Goal: Task Accomplishment & Management: Manage account settings

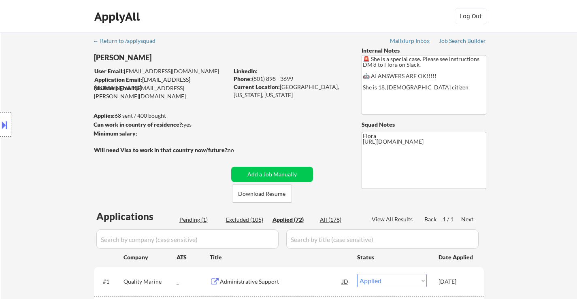
select select ""applied""
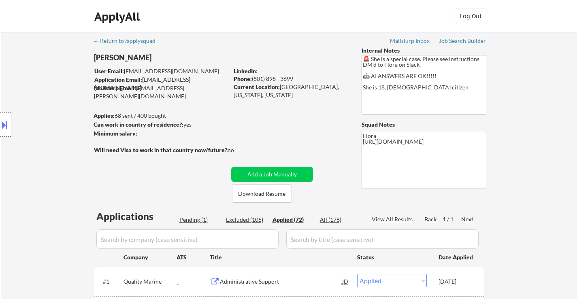
select select ""applied""
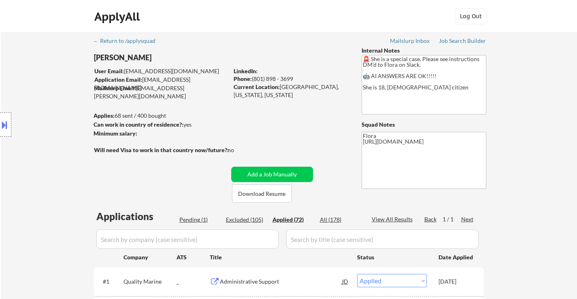
select select ""applied""
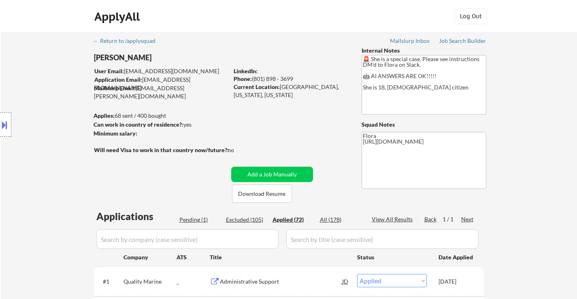
select select ""applied""
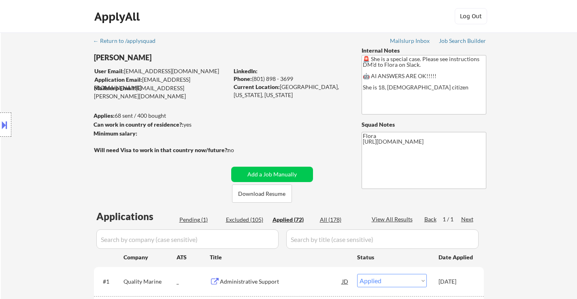
select select ""applied""
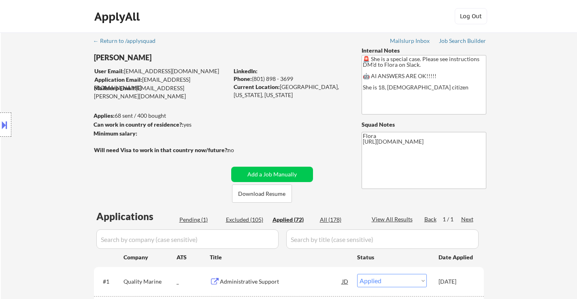
select select ""applied""
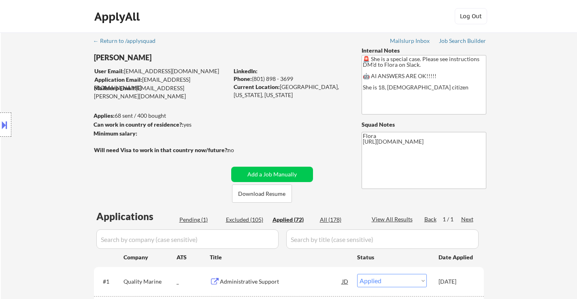
select select ""applied""
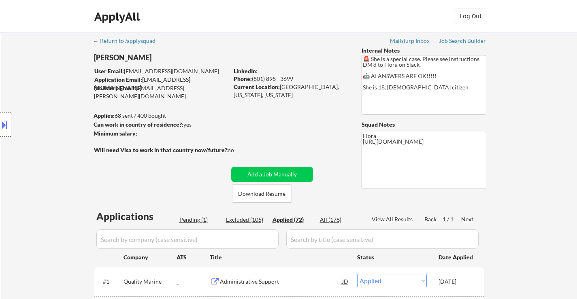
select select ""applied""
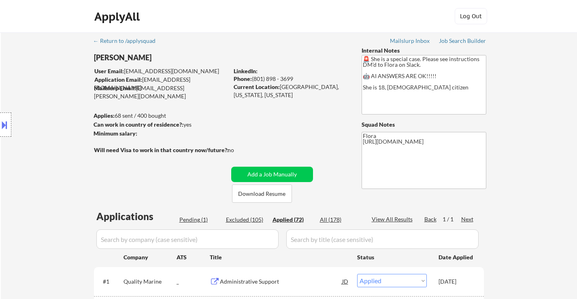
select select ""applied""
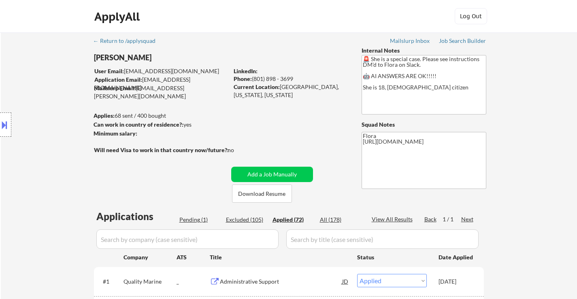
select select ""applied""
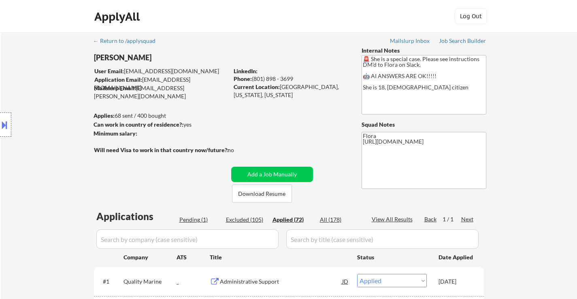
select select ""applied""
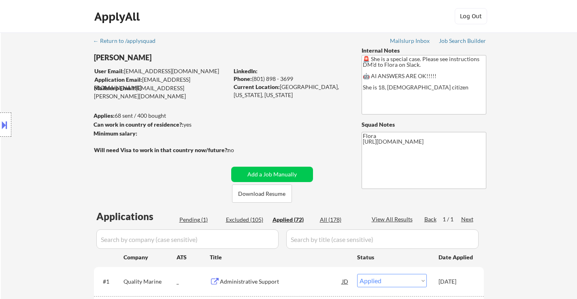
select select ""applied""
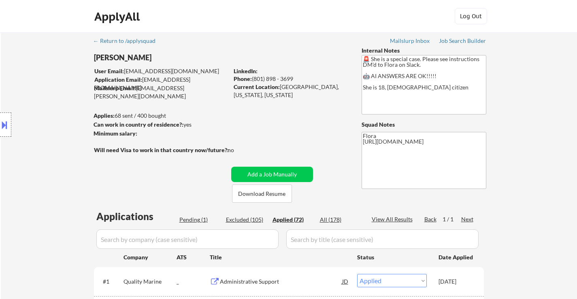
select select ""applied""
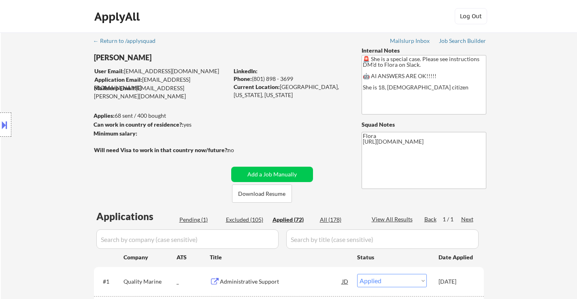
select select ""applied""
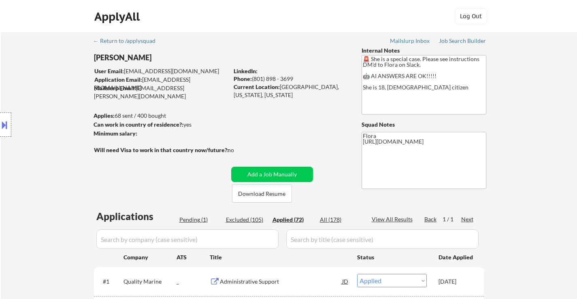
select select ""applied""
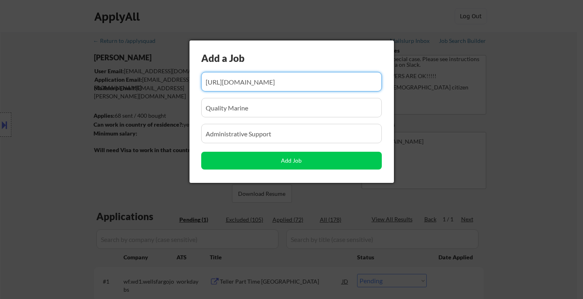
select select ""pending""
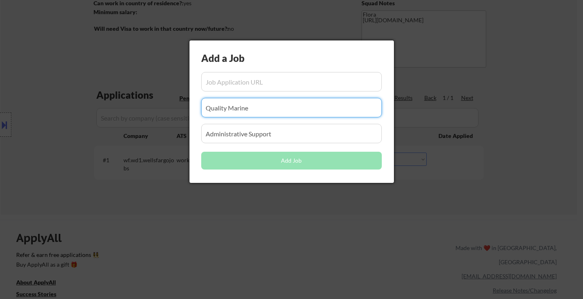
click at [267, 111] on input "input" at bounding box center [291, 107] width 181 height 19
click at [297, 132] on input "input" at bounding box center [291, 133] width 181 height 19
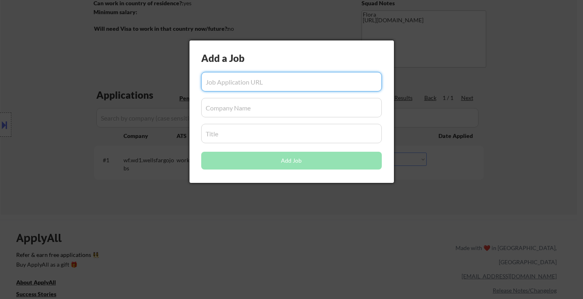
click at [306, 81] on input "input" at bounding box center [291, 81] width 181 height 19
paste input "https://www.simplyhired.com/job/FBmIdWAeHaFQ6oxVvdbgSNvl_2wgfnzZBiIiE2a89PsPD6u…"
type input "https://www.simplyhired.com/job/FBmIdWAeHaFQ6oxVvdbgSNvl_2wgfnzZBiIiE2a89PsPD6u…"
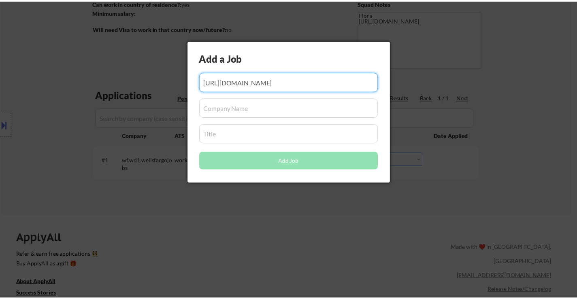
scroll to position [0, 0]
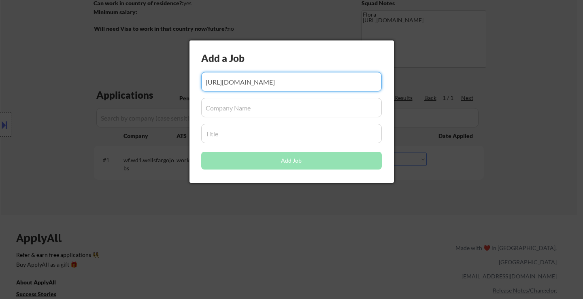
click at [259, 107] on input "input" at bounding box center [291, 107] width 181 height 19
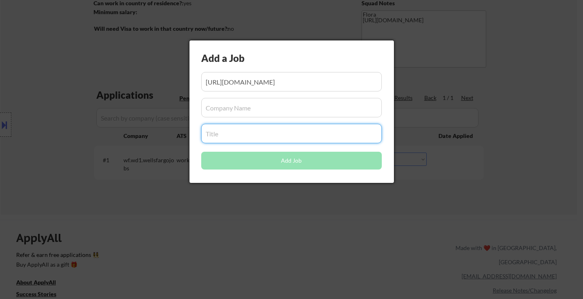
click at [233, 141] on input "input" at bounding box center [291, 133] width 181 height 19
paste input "Sales Associate"
type input "Sales Associate"
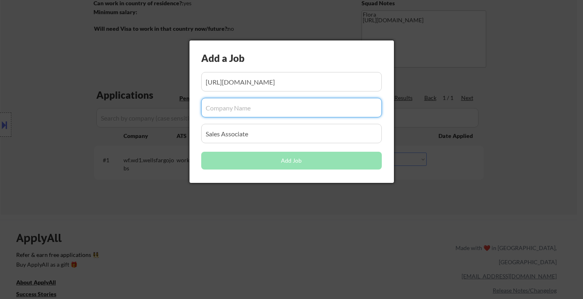
click at [246, 111] on input "input" at bounding box center [291, 107] width 181 height 19
paste input "Blushwithme, LLC"
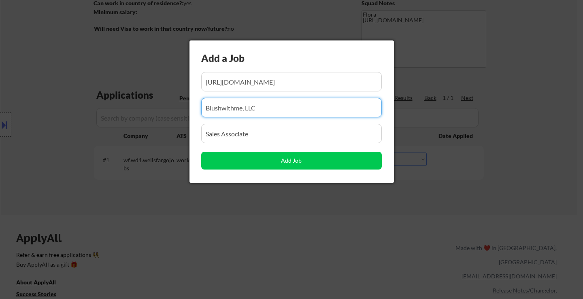
type input "Blushwithme, LLC"
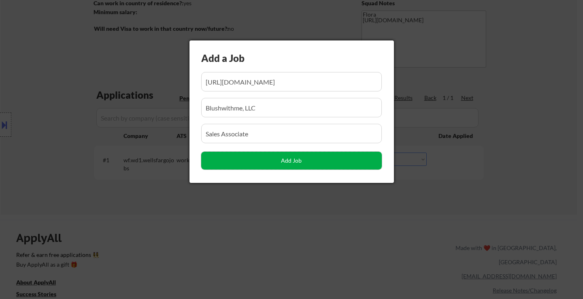
click at [288, 156] on button "Add Job" at bounding box center [291, 161] width 181 height 18
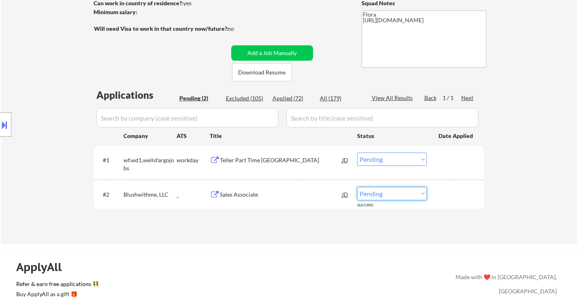
click at [387, 194] on select "Choose an option... Pending Applied Excluded (Questions) Excluded (Expired) Exc…" at bounding box center [392, 193] width 70 height 13
select select ""applied""
click at [357, 187] on select "Choose an option... Pending Applied Excluded (Questions) Excluded (Expired) Exc…" at bounding box center [392, 193] width 70 height 13
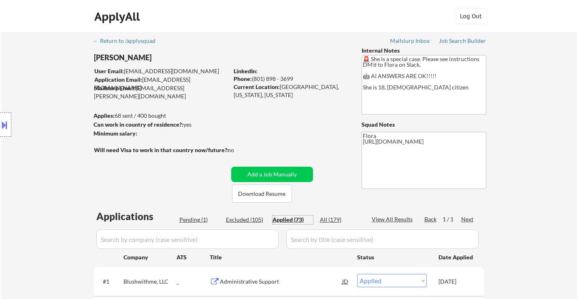
select select ""applied""
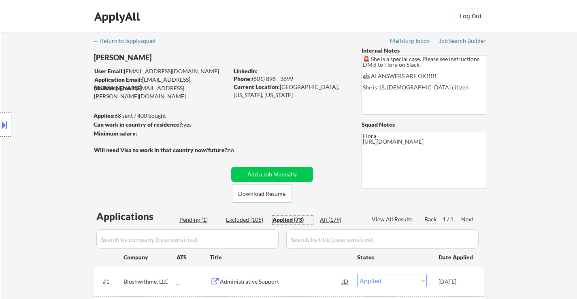
select select ""applied""
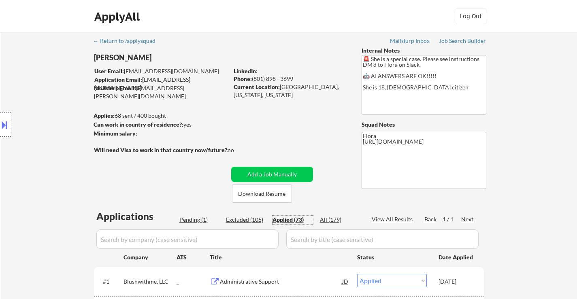
select select ""applied""
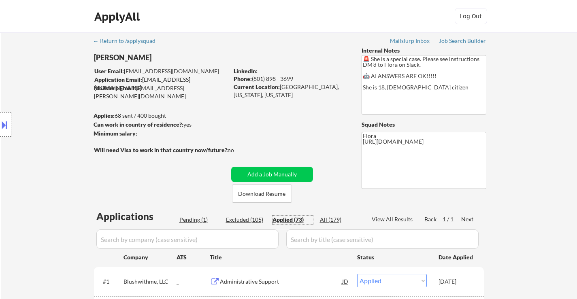
select select ""applied""
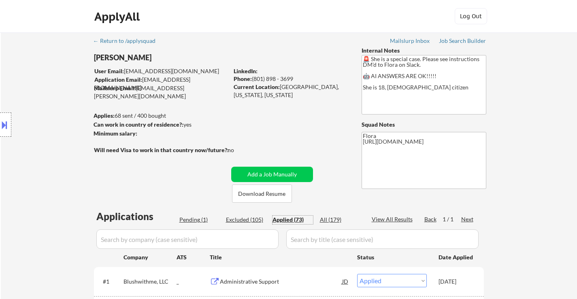
select select ""applied""
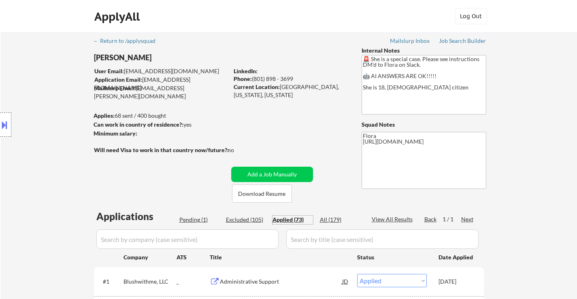
select select ""applied""
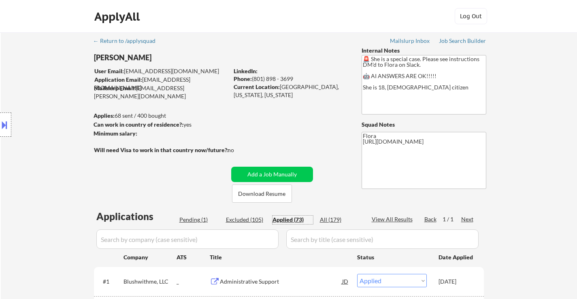
select select ""applied""
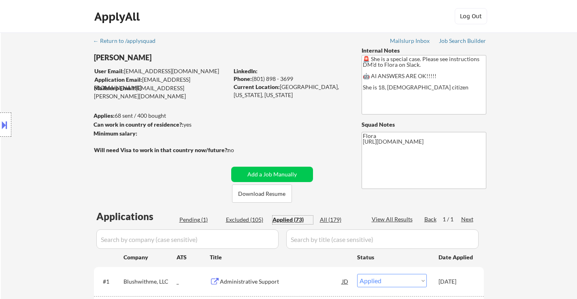
select select ""applied""
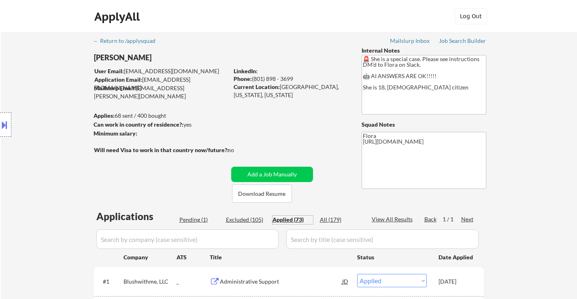
select select ""applied""
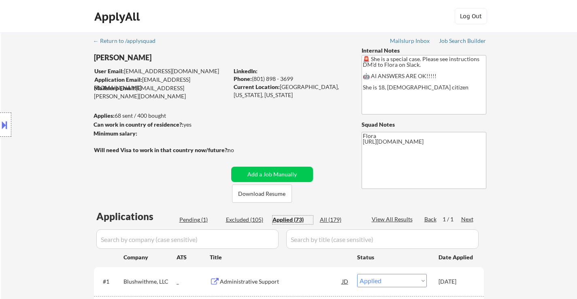
select select ""applied""
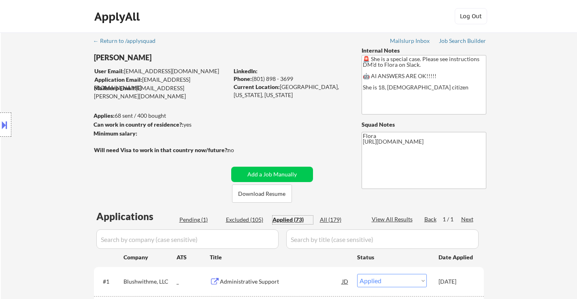
select select ""applied""
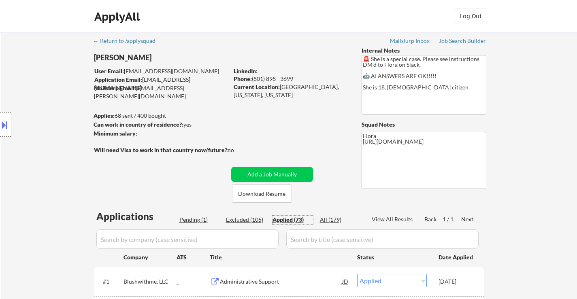
select select ""applied""
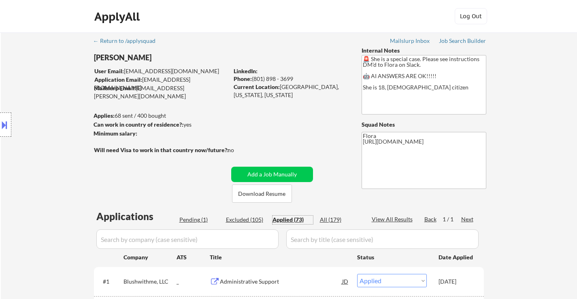
select select ""applied""
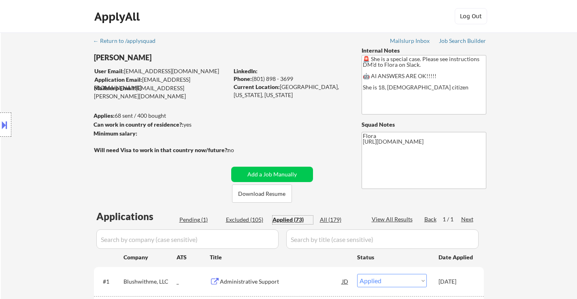
select select ""applied""
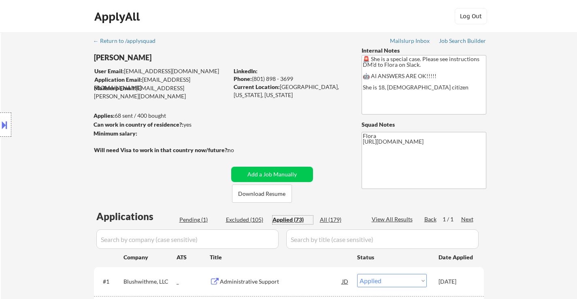
select select ""applied""
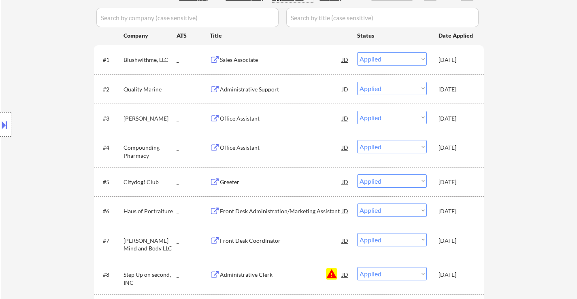
scroll to position [203, 0]
